Goal: Find specific page/section: Find specific page/section

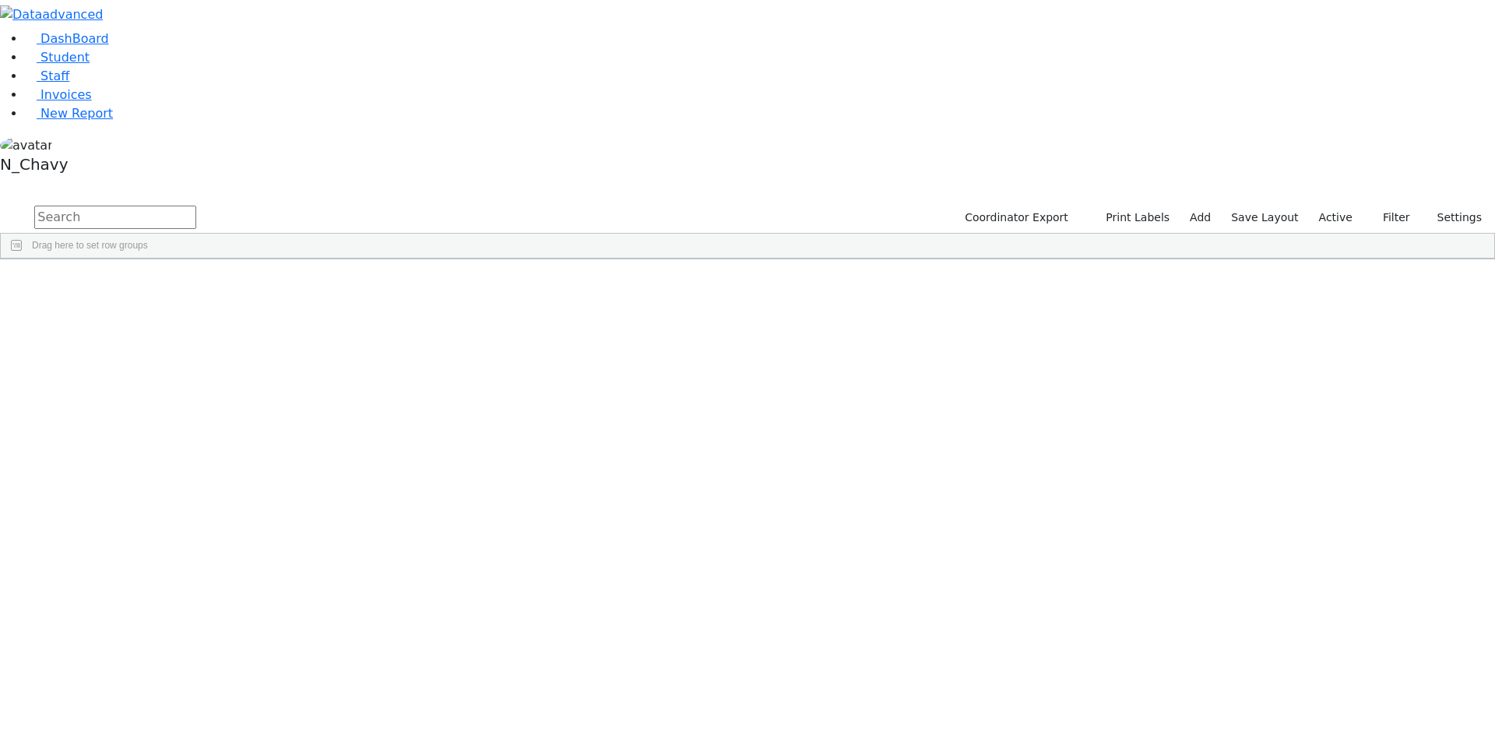
click at [196, 206] on input "text" at bounding box center [115, 217] width 162 height 23
click at [1343, 206] on label "Active" at bounding box center [1335, 218] width 47 height 24
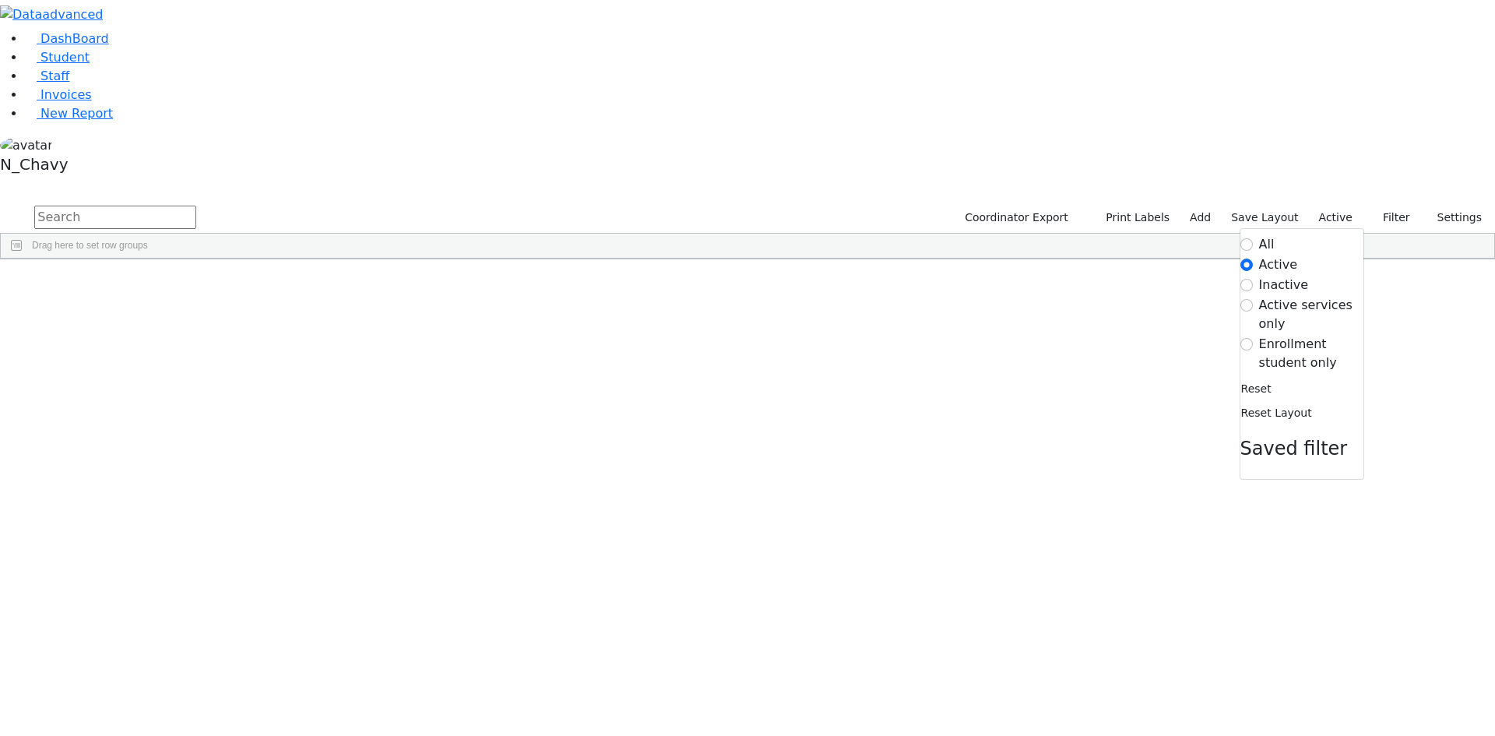
click at [1295, 335] on label "Enrollment student only" at bounding box center [1311, 353] width 104 height 37
click at [1253, 338] on input "Enrollment student only" at bounding box center [1246, 344] width 12 height 12
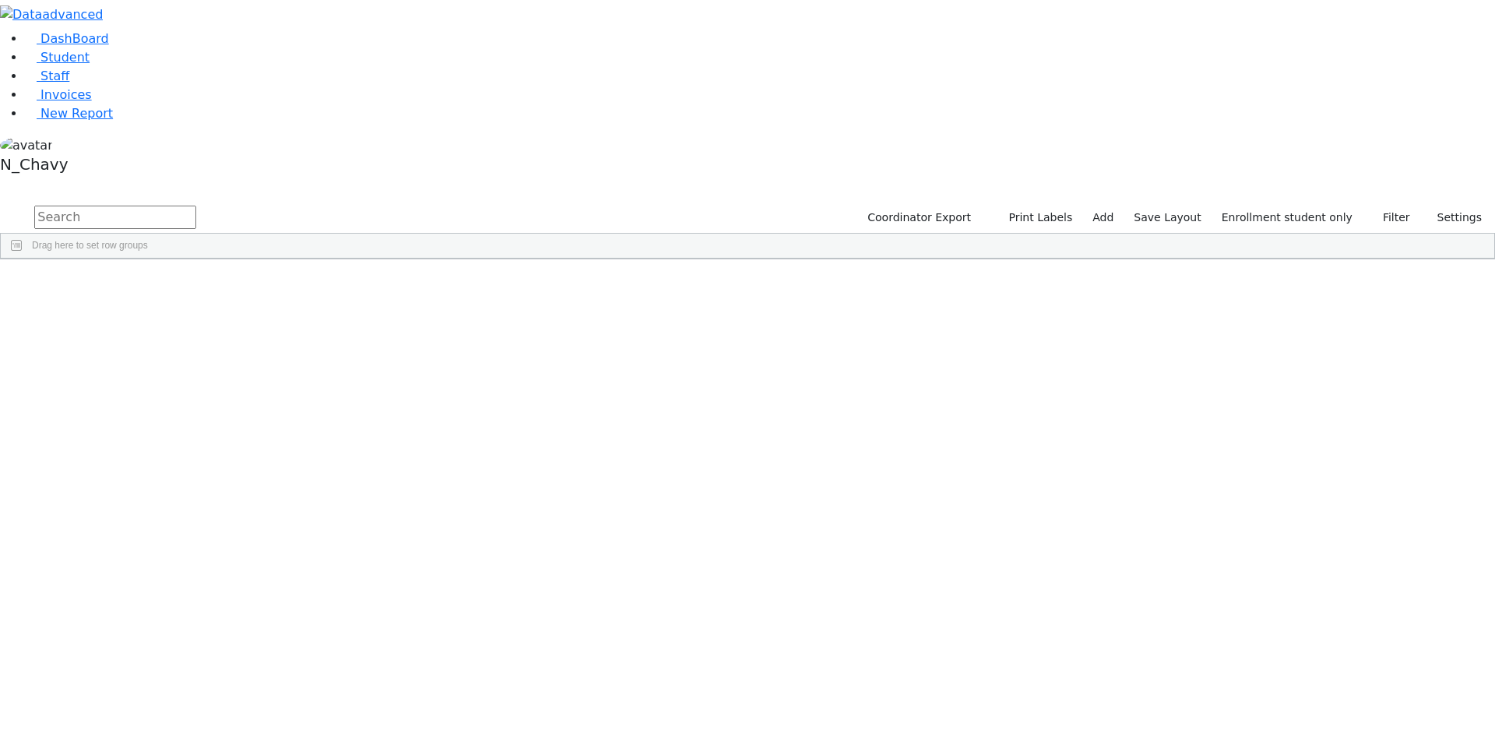
click at [160, 306] on div "Bassul" at bounding box center [119, 317] width 80 height 22
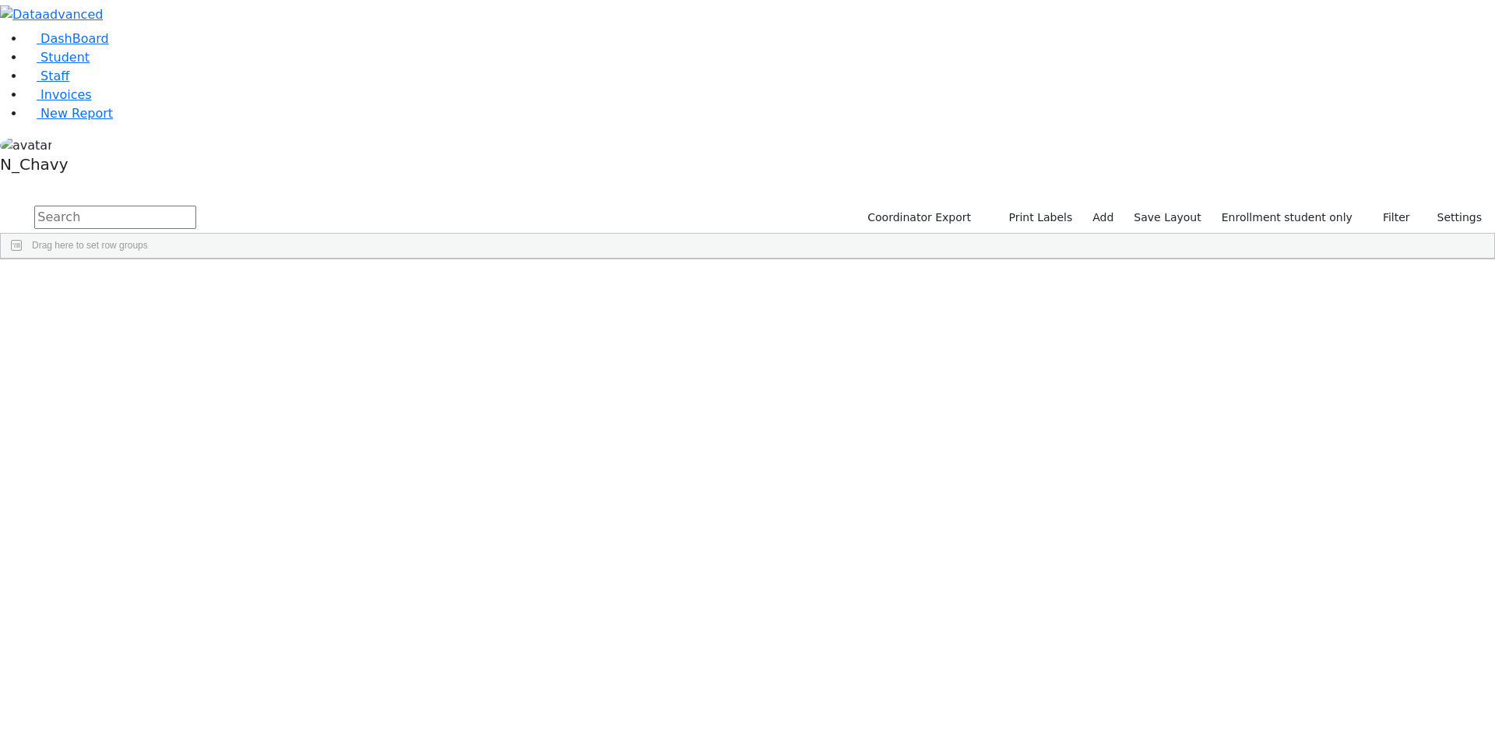
click at [160, 306] on div "Bassul" at bounding box center [119, 317] width 80 height 22
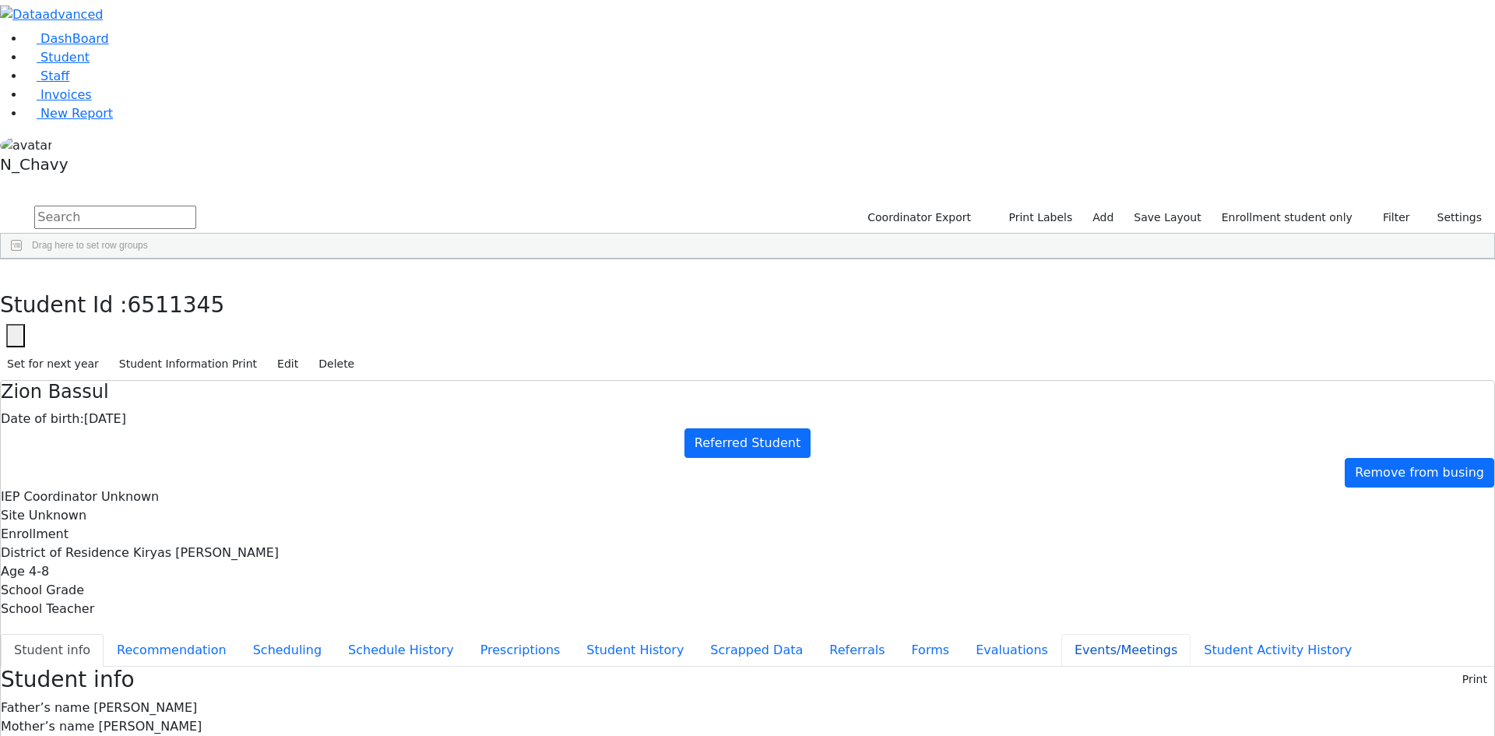
click at [1061, 634] on button "Events/Meetings" at bounding box center [1125, 650] width 129 height 33
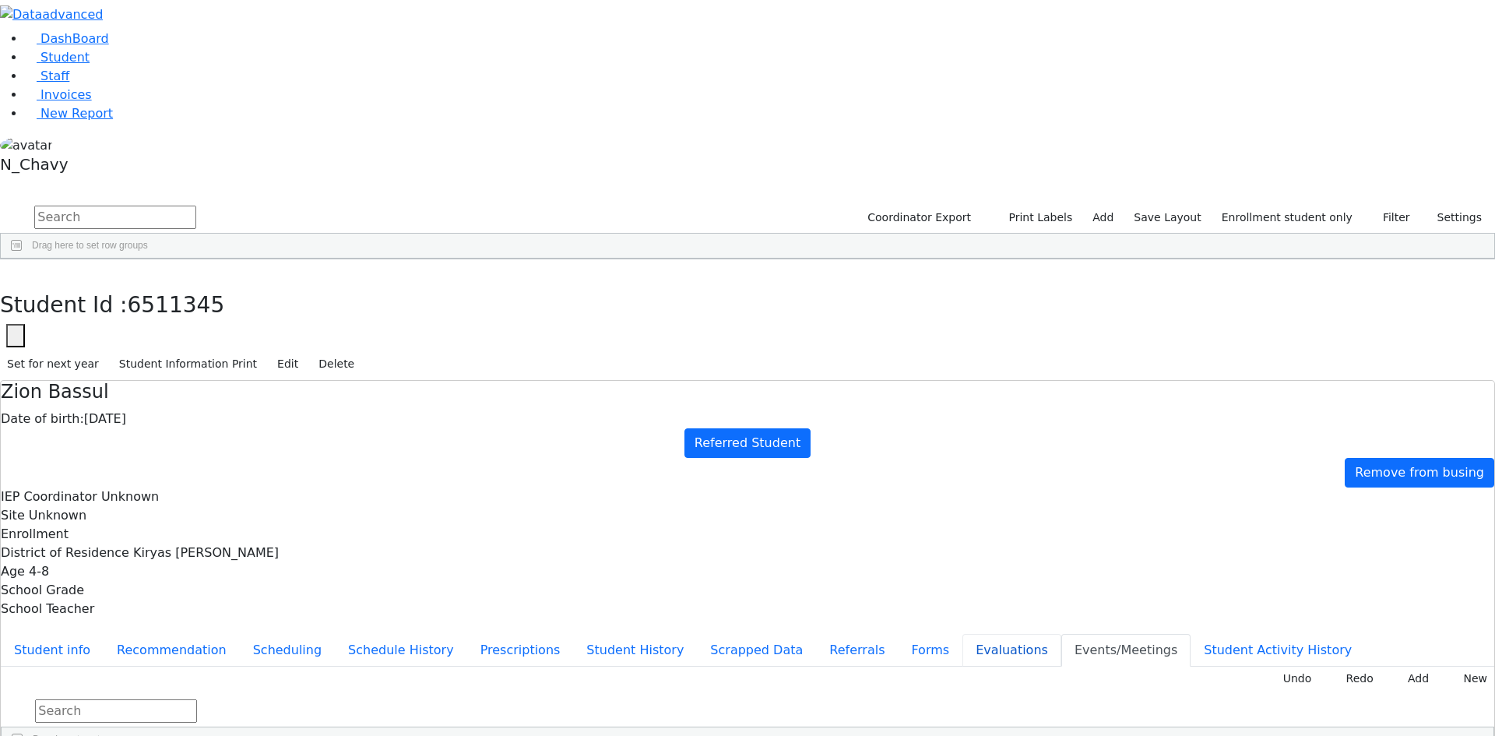
click at [962, 634] on button "Evaluations" at bounding box center [1011, 650] width 99 height 33
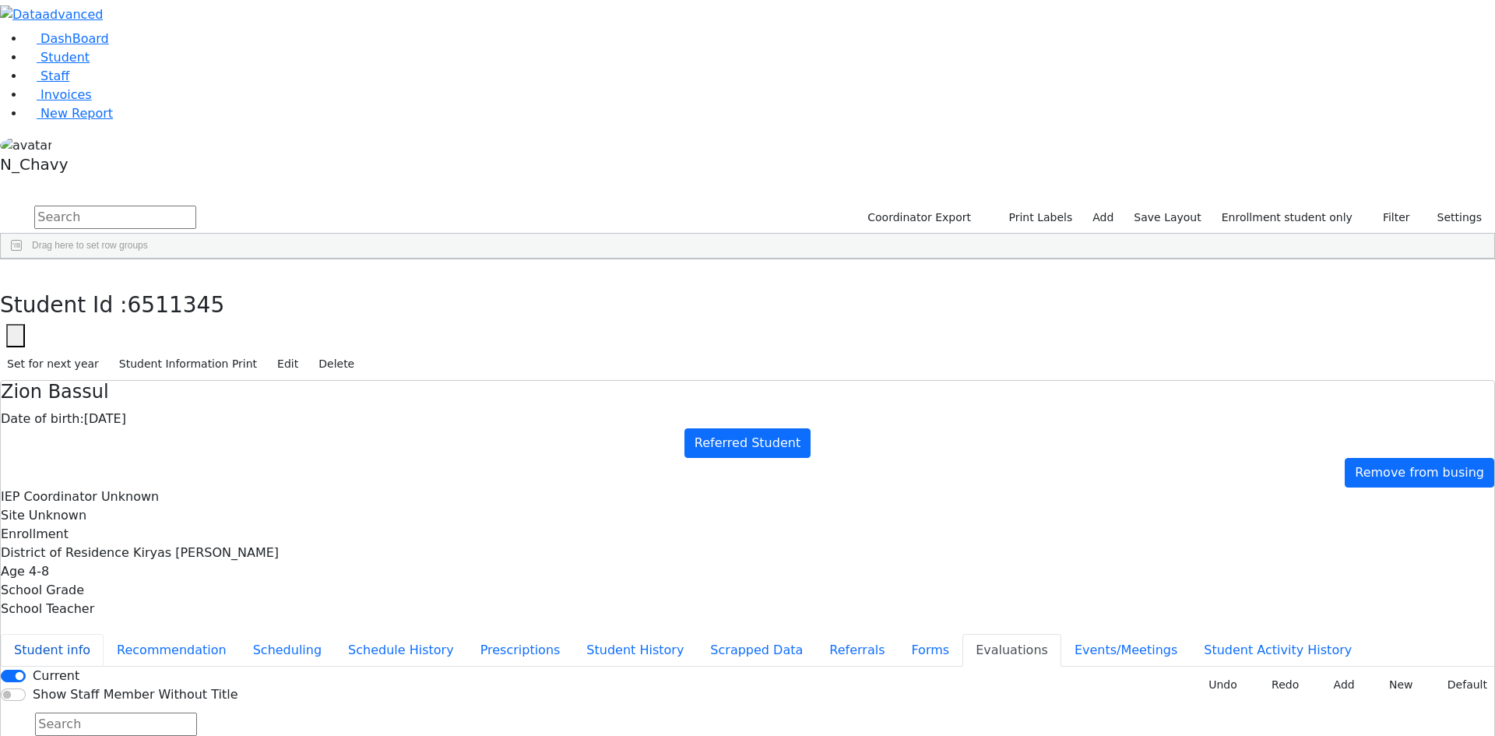
click at [104, 634] on button "Student info" at bounding box center [52, 650] width 103 height 33
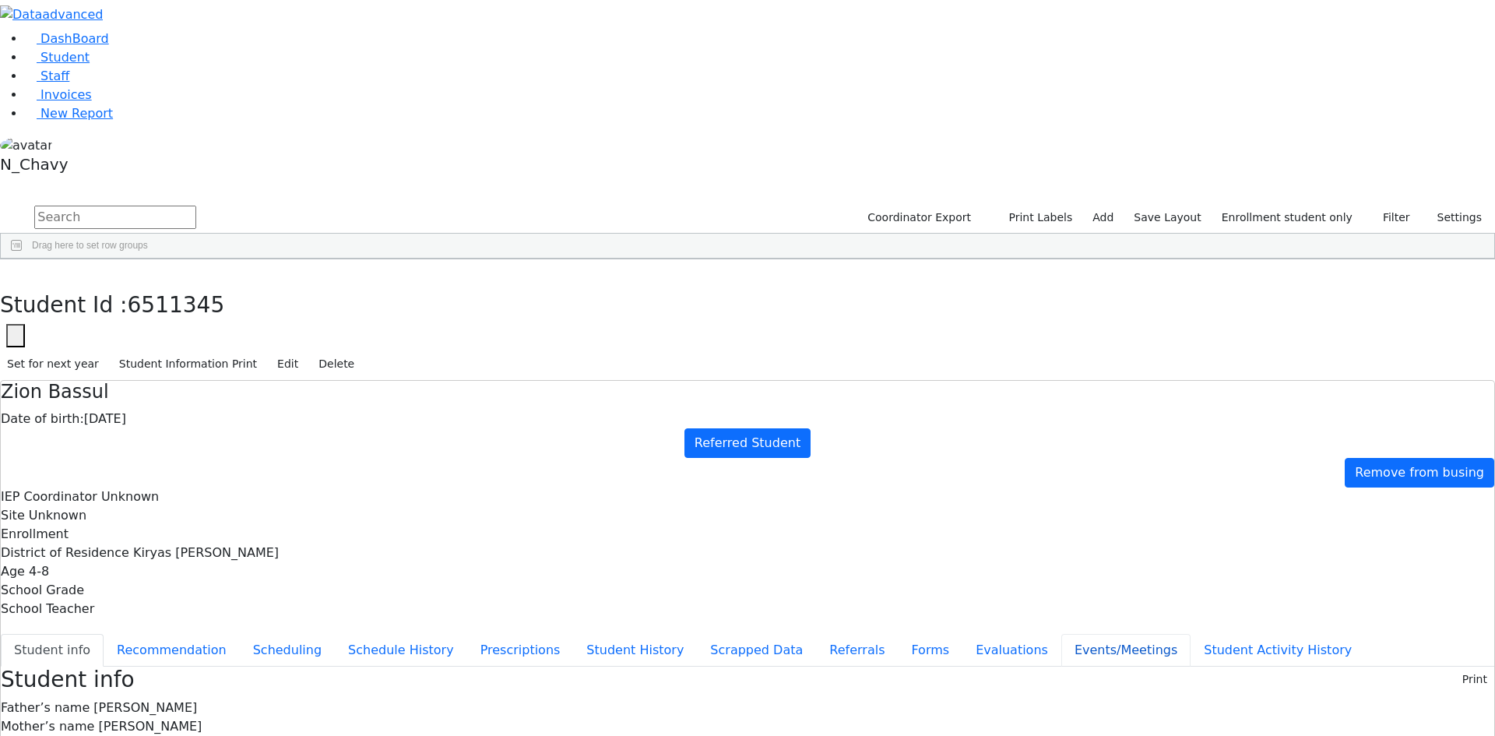
click at [1061, 634] on button "Events/Meetings" at bounding box center [1125, 650] width 129 height 33
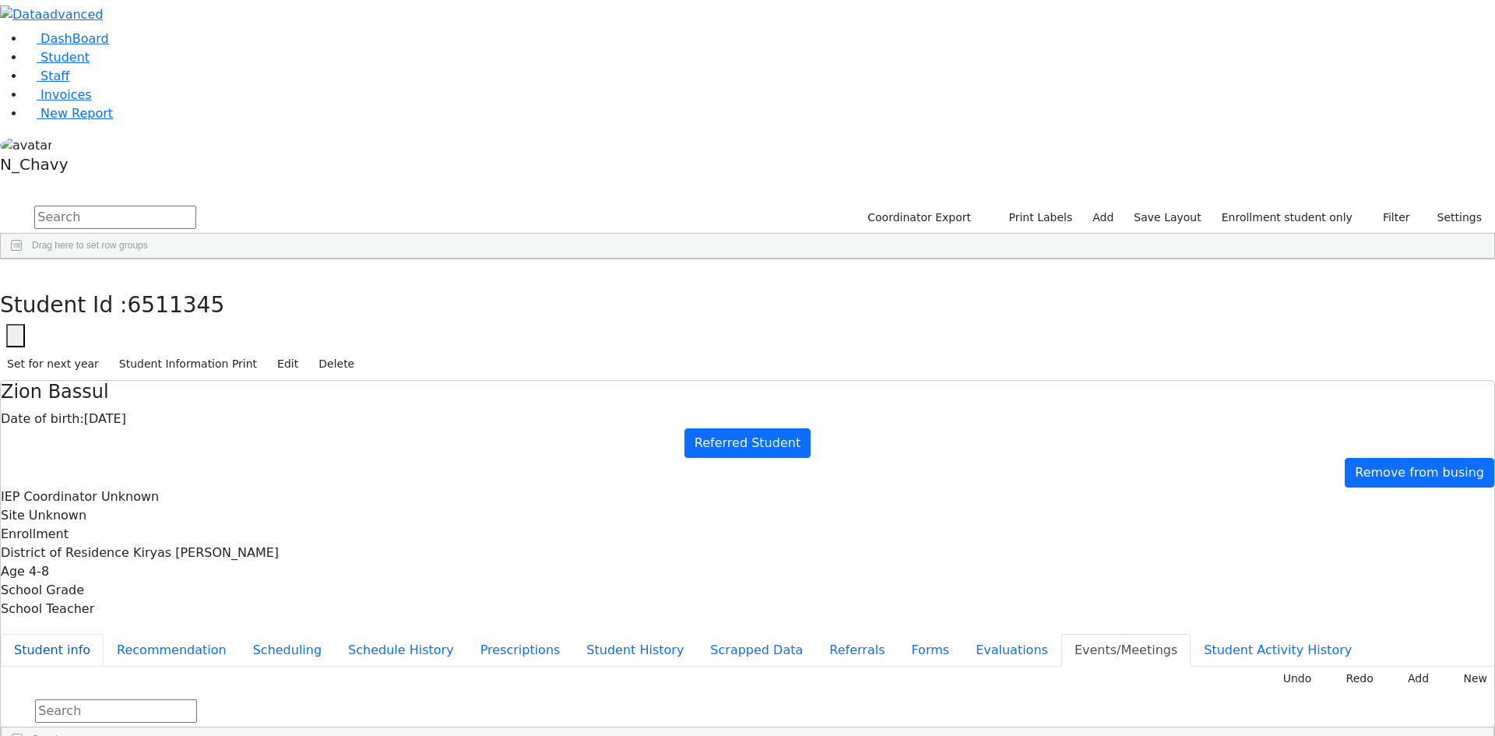
click at [104, 634] on button "Student info" at bounding box center [52, 650] width 103 height 33
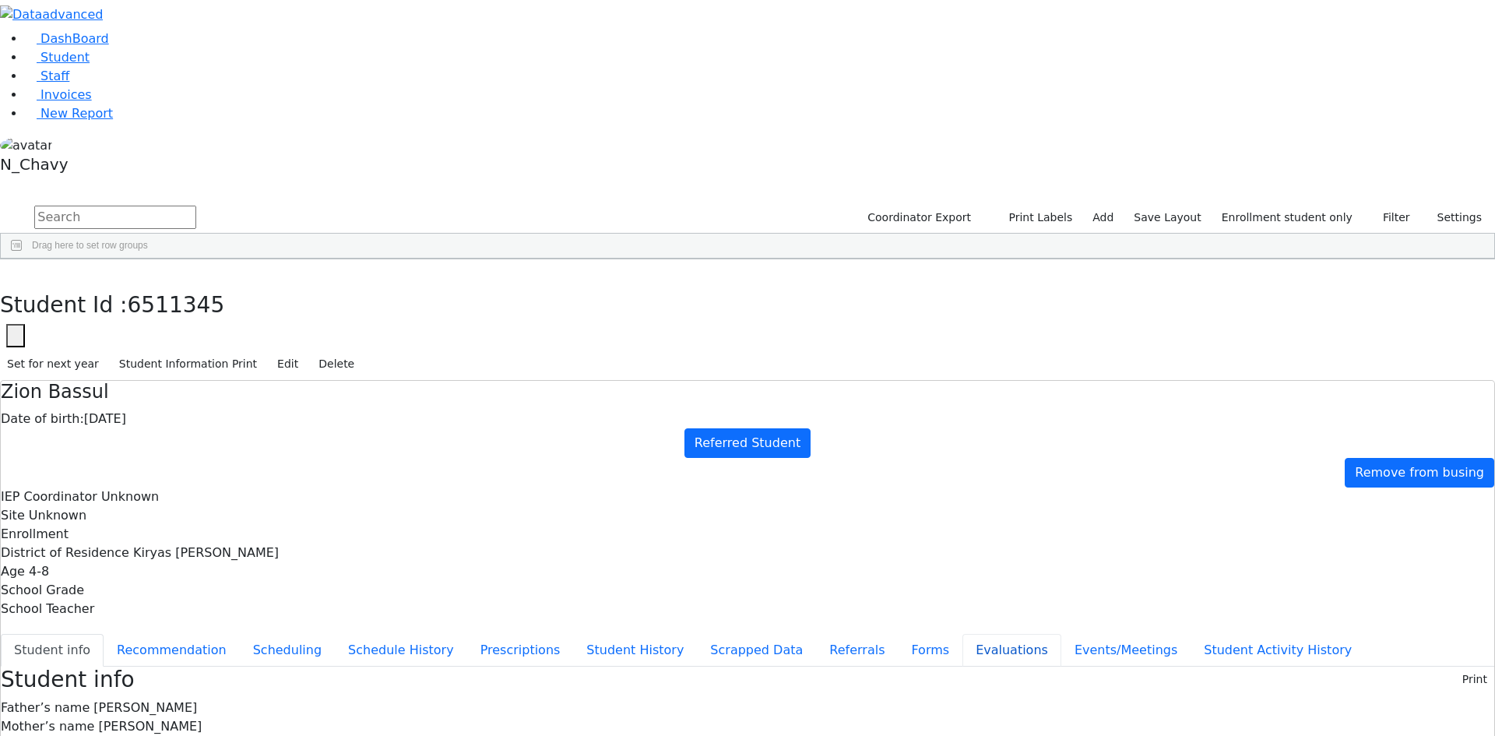
click at [962, 634] on button "Evaluations" at bounding box center [1011, 650] width 99 height 33
